Goal: Check status: Check status

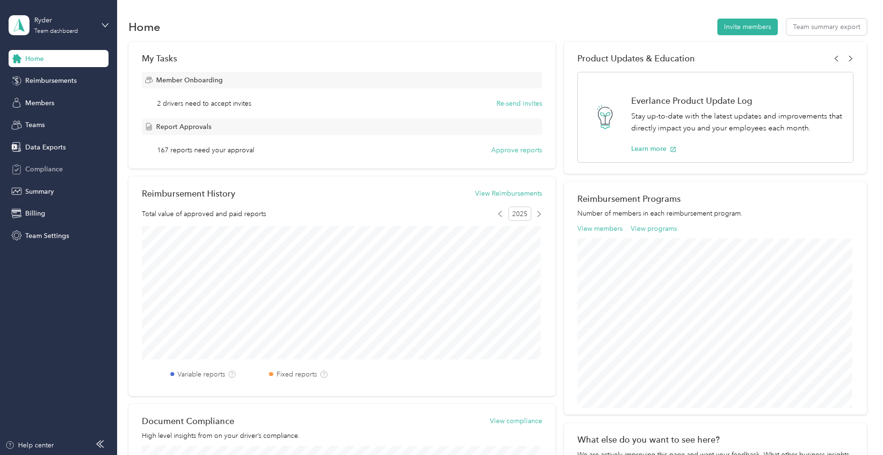
click at [43, 167] on span "Compliance" at bounding box center [44, 169] width 38 height 10
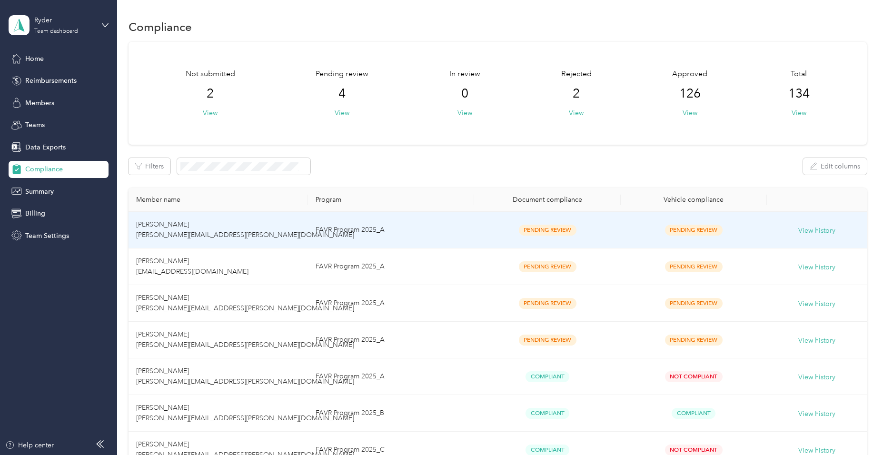
click at [407, 230] on td "FAVR Program 2025_A" at bounding box center [391, 230] width 166 height 37
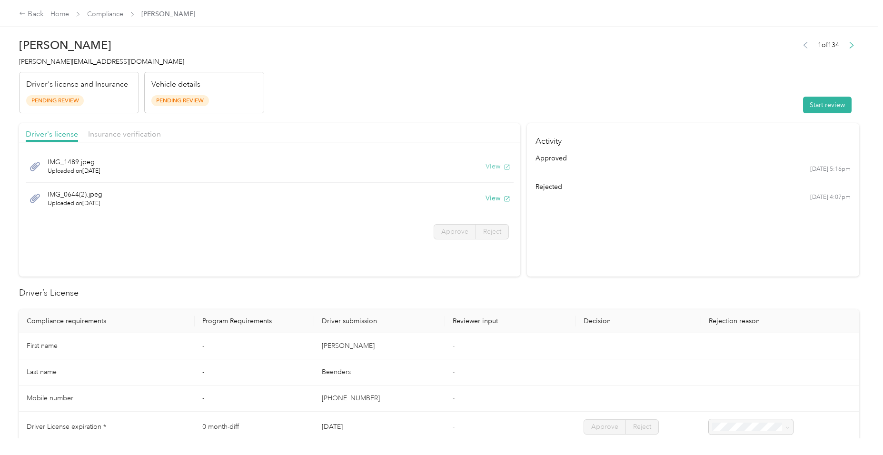
click at [496, 168] on button "View" at bounding box center [497, 166] width 25 height 10
click at [399, 109] on header "[PERSON_NAME] [PERSON_NAME][EMAIL_ADDRESS][PERSON_NAME][DOMAIN_NAME] Driver's l…" at bounding box center [439, 73] width 840 height 80
click at [149, 135] on span "Insurance verification" at bounding box center [124, 133] width 73 height 9
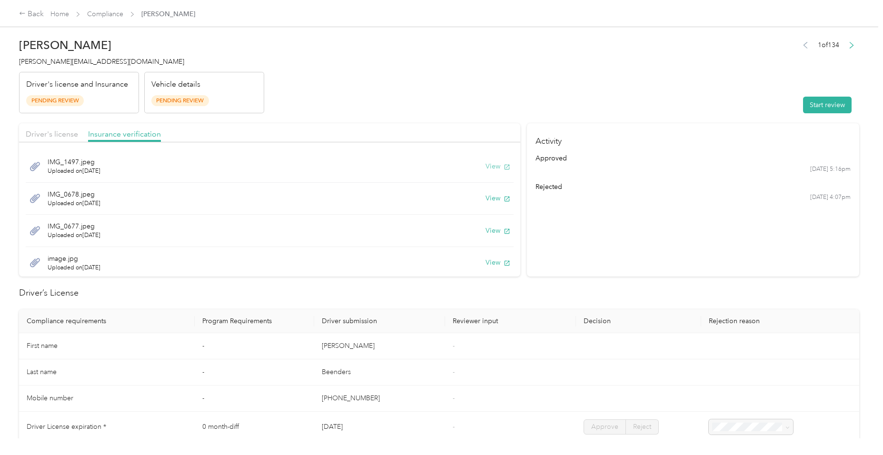
click at [485, 165] on button "View" at bounding box center [497, 166] width 25 height 10
click at [34, 10] on div "Back" at bounding box center [31, 14] width 25 height 11
